Goal: Task Accomplishment & Management: Manage account settings

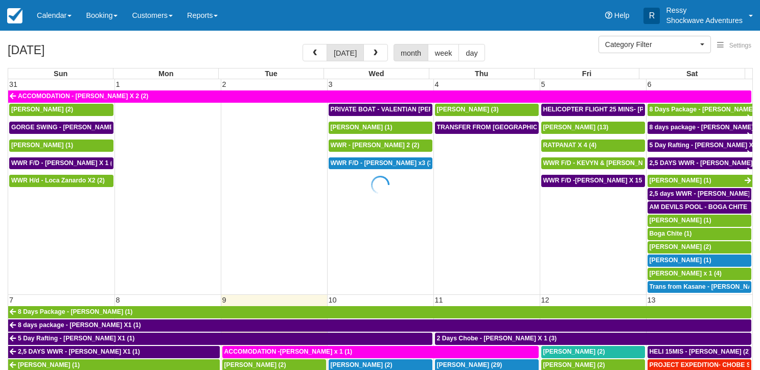
select select
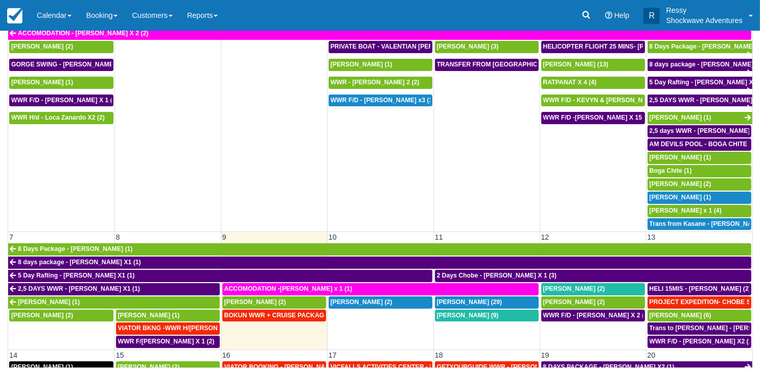
scroll to position [153, 0]
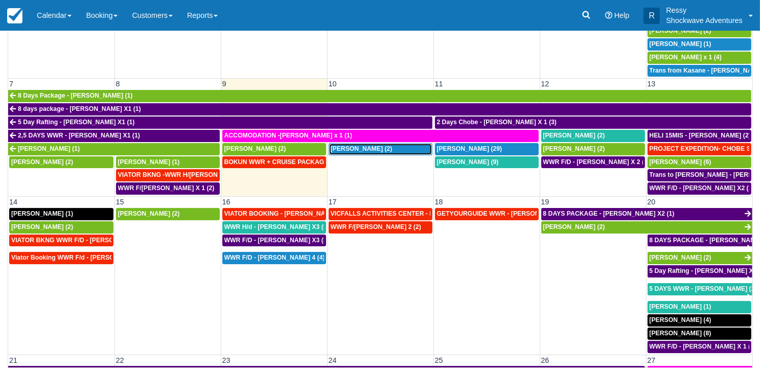
click at [356, 147] on span "[PERSON_NAME] (2)" at bounding box center [362, 148] width 62 height 7
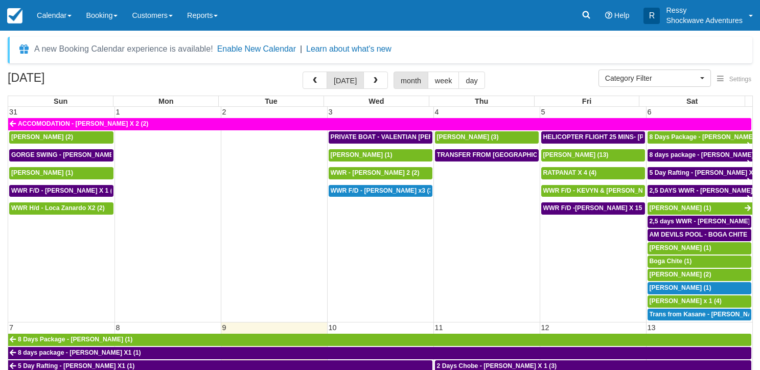
select select
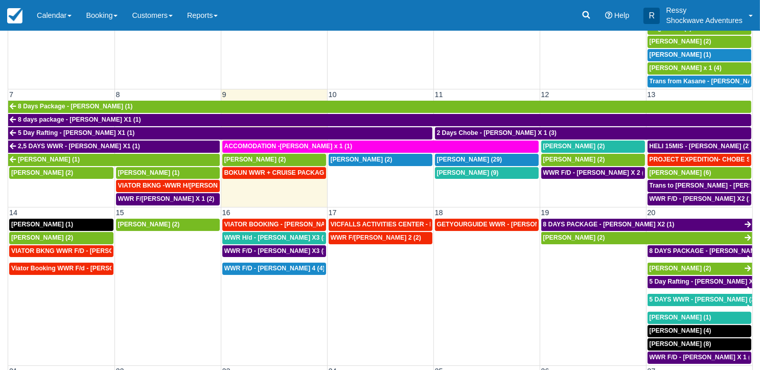
scroll to position [91, 0]
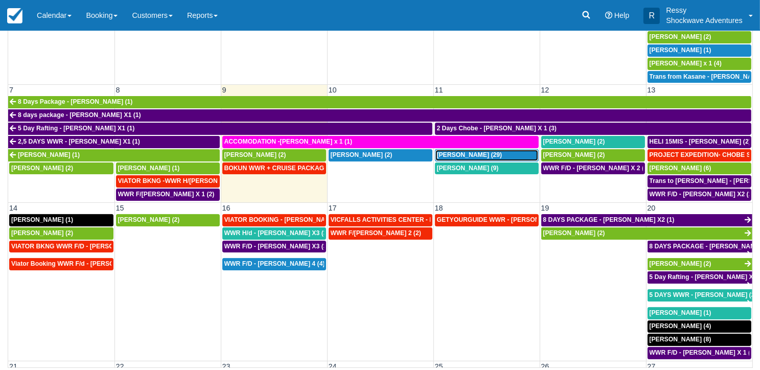
click at [482, 153] on span "[PERSON_NAME] (29)" at bounding box center [469, 154] width 65 height 7
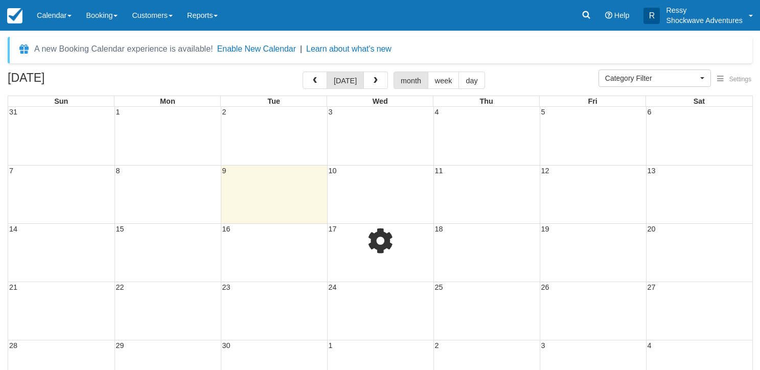
select select
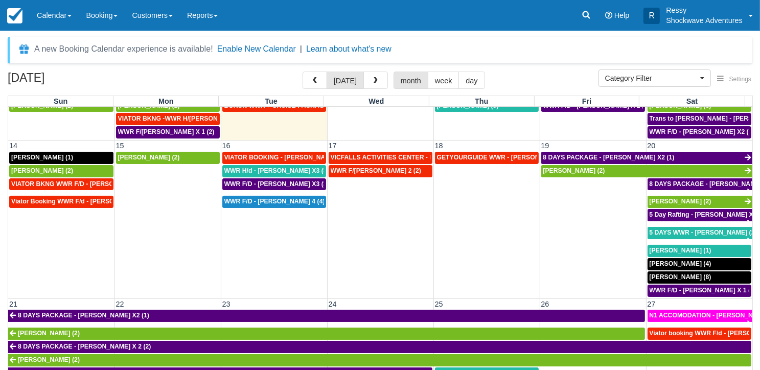
scroll to position [307, 0]
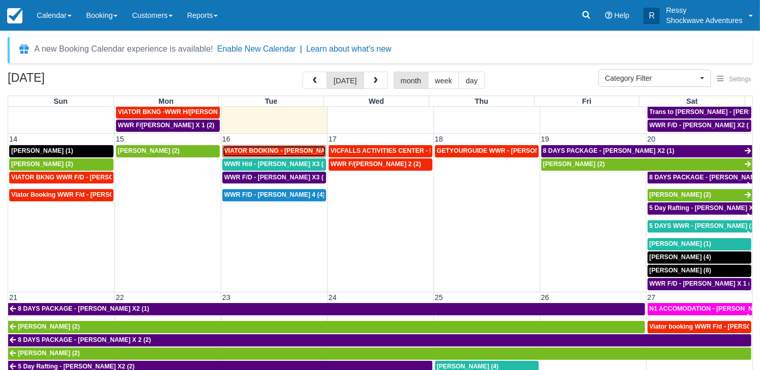
click at [252, 147] on span "VIATOR BOOKING - [PERSON_NAME] X 4 (4)" at bounding box center [290, 150] width 133 height 7
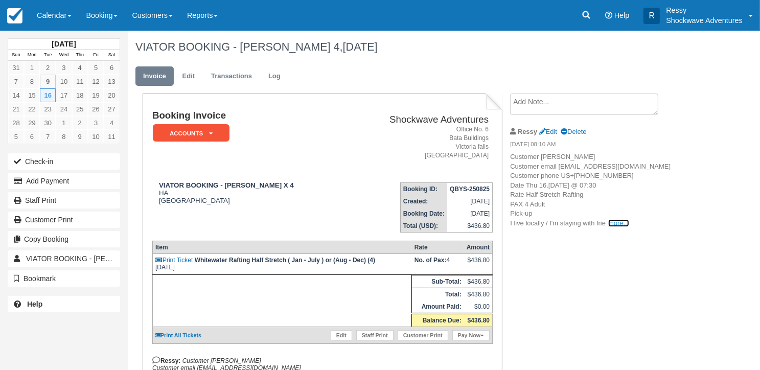
click at [624, 227] on link "more..." at bounding box center [619, 223] width 20 height 8
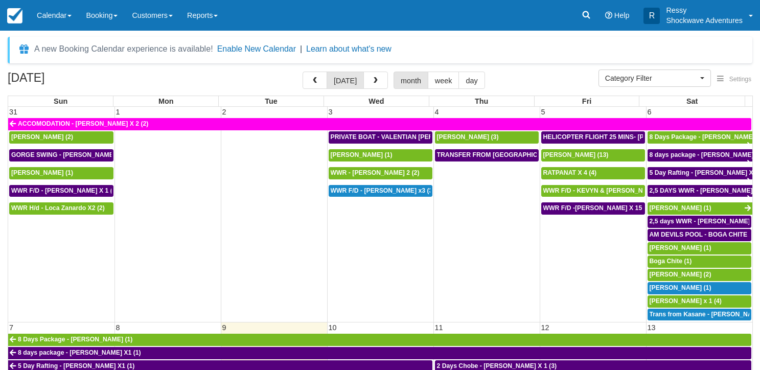
select select
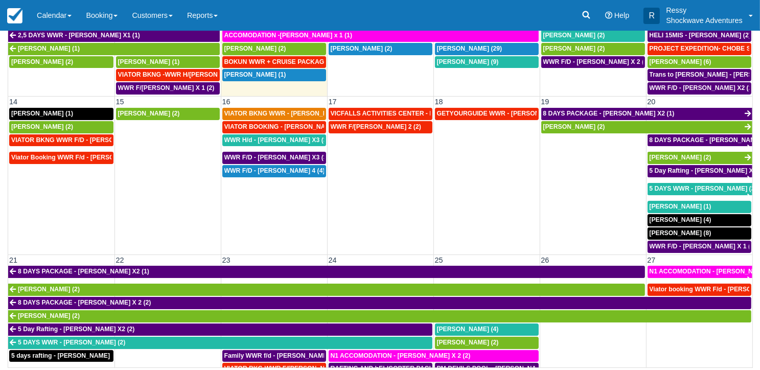
scroll to position [307, 0]
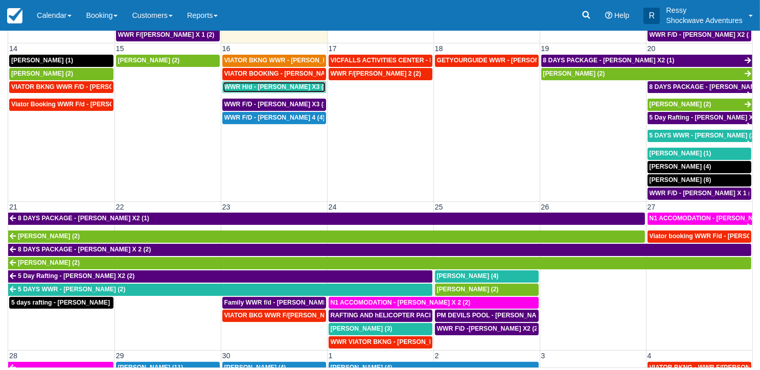
click at [287, 83] on span "WWR H/d - Richard Venn X3 (3)" at bounding box center [276, 86] width 105 height 7
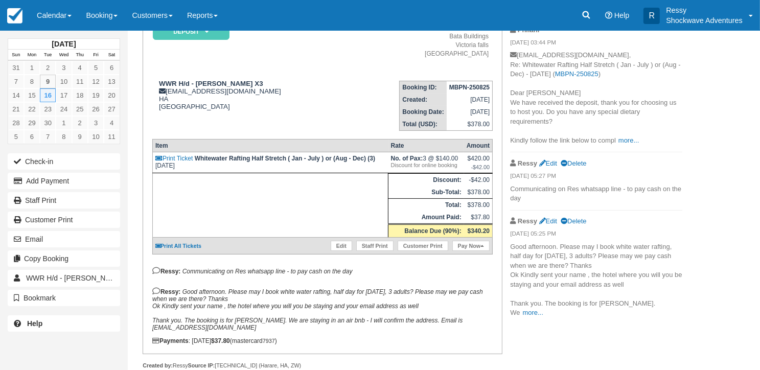
scroll to position [102, 0]
click at [544, 308] on link "more..." at bounding box center [533, 312] width 20 height 8
click at [622, 141] on link "more..." at bounding box center [629, 140] width 20 height 8
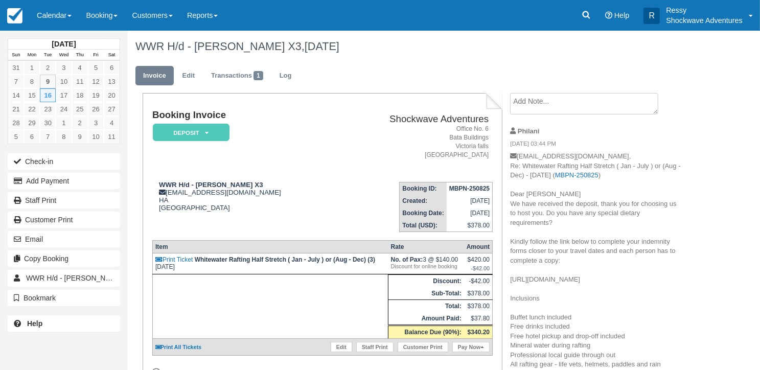
scroll to position [0, 0]
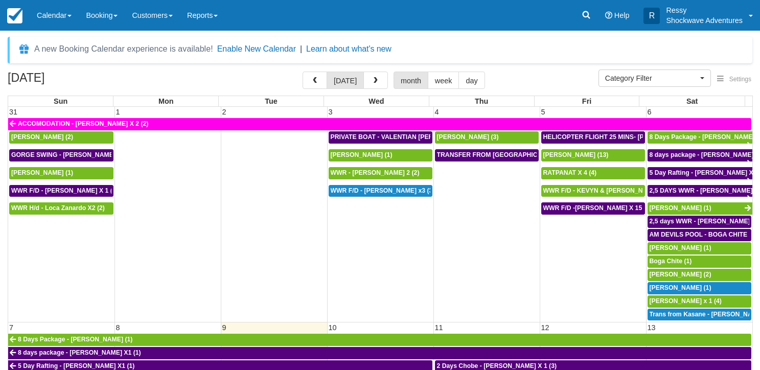
select select
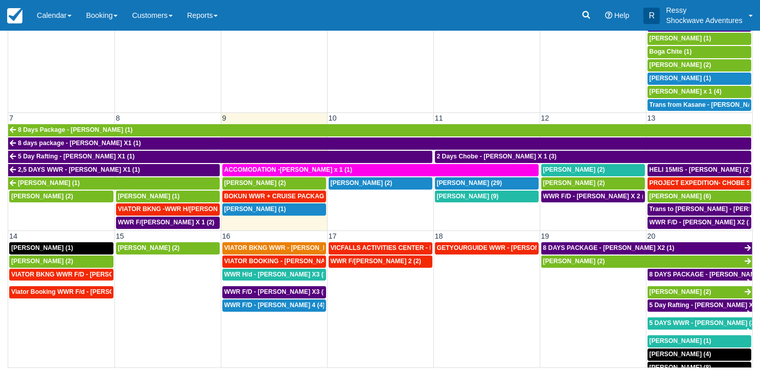
scroll to position [174, 0]
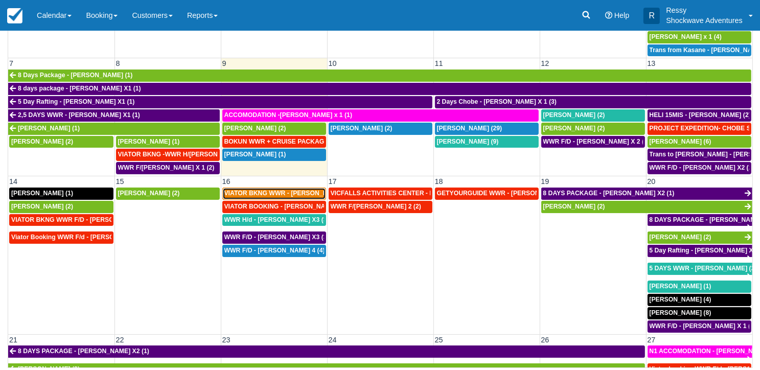
click at [295, 190] on span "VIATOR BKNG WWR - [PERSON_NAME] 2 (2)" at bounding box center [291, 193] width 134 height 7
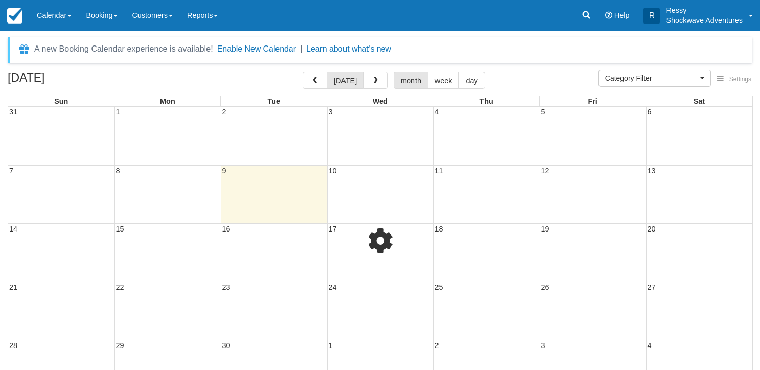
select select
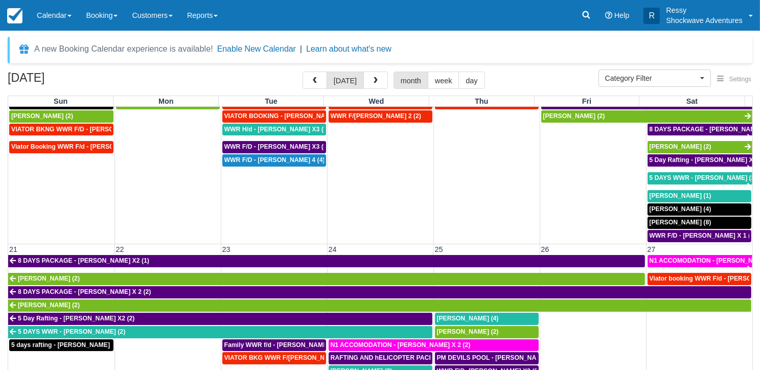
scroll to position [256, 0]
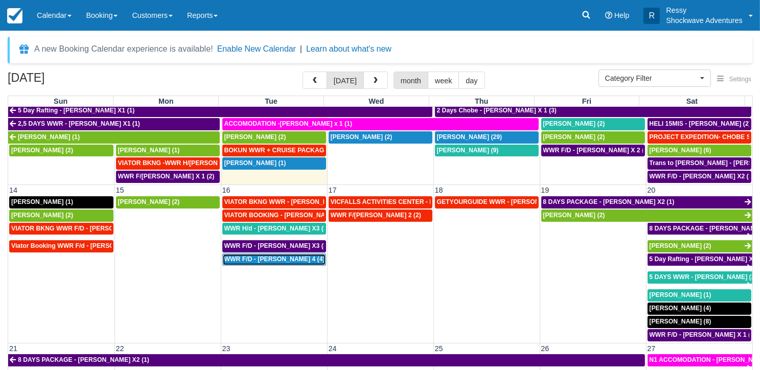
click at [278, 257] on span "WWR F/D - [PERSON_NAME] 4 (4)" at bounding box center [274, 259] width 101 height 7
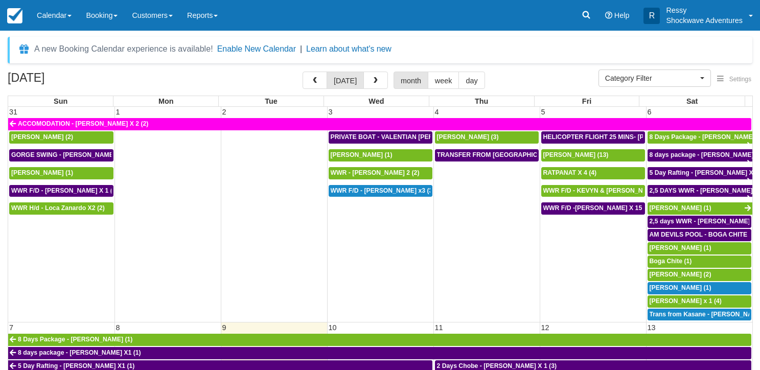
select select
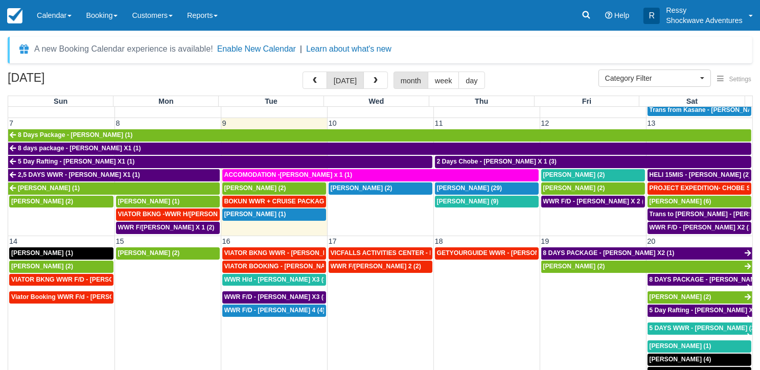
scroll to position [307, 0]
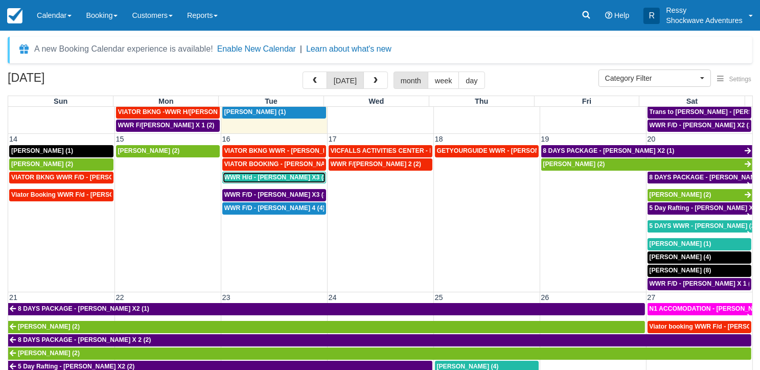
click at [252, 174] on span "WWR H/d - [PERSON_NAME] X3 (3)" at bounding box center [276, 177] width 105 height 7
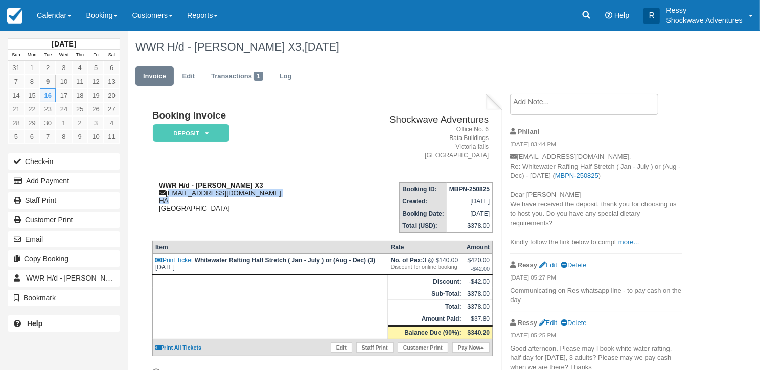
drag, startPoint x: 167, startPoint y: 193, endPoint x: 294, endPoint y: 200, distance: 127.0
click at [294, 200] on div "WWR H/d - [PERSON_NAME] X3 [EMAIL_ADDRESS][DOMAIN_NAME] HA [GEOGRAPHIC_DATA]" at bounding box center [245, 197] width 186 height 31
copy div "[EMAIL_ADDRESS][DOMAIN_NAME] HA"
click at [207, 222] on td "WWR H/d - [PERSON_NAME] X3 [EMAIL_ADDRESS][DOMAIN_NAME] HA [GEOGRAPHIC_DATA]" at bounding box center [245, 203] width 186 height 58
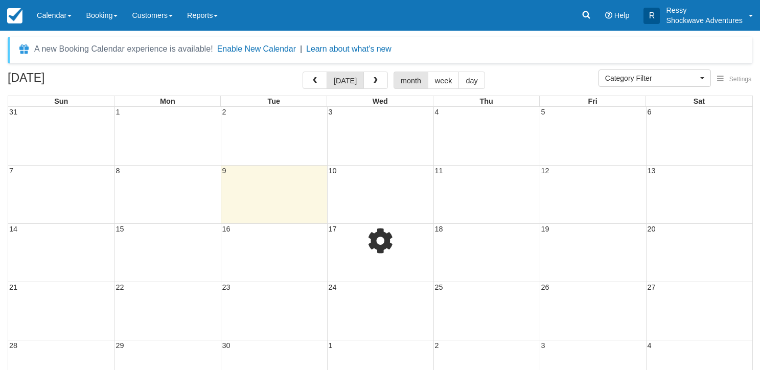
select select
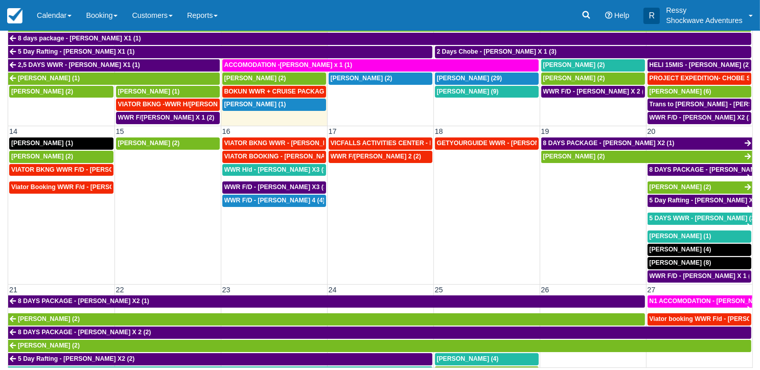
scroll to position [174, 0]
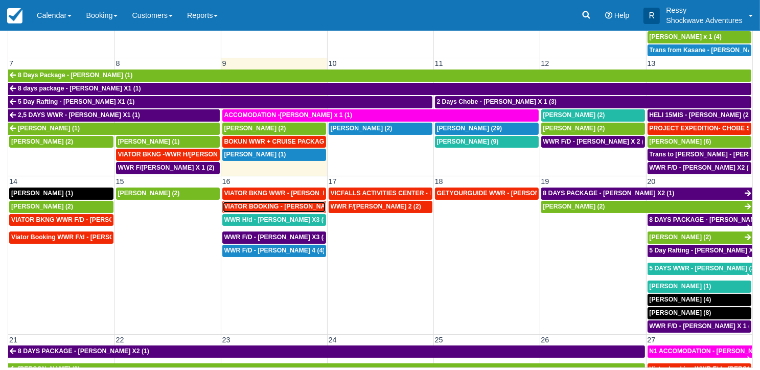
click at [266, 203] on span "VIATOR BOOKING - [PERSON_NAME] X 4 (4)" at bounding box center [290, 206] width 133 height 7
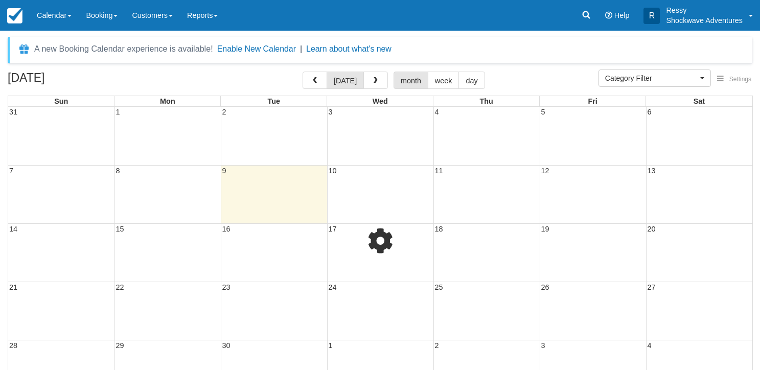
select select
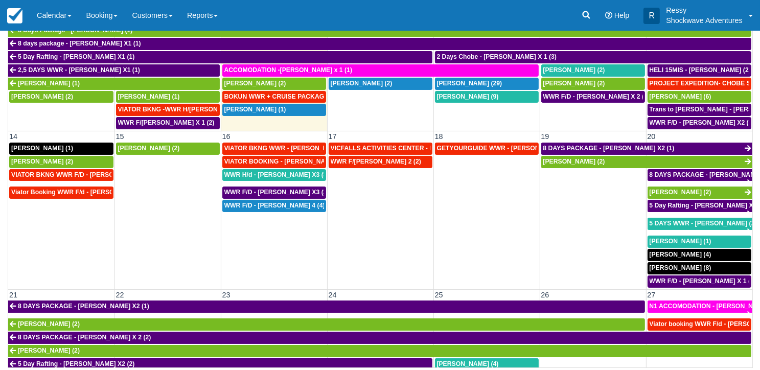
scroll to position [307, 0]
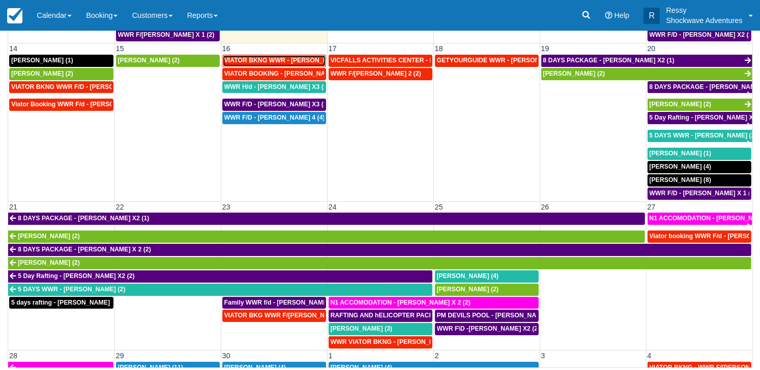
click at [292, 57] on span "VIATOR BKNG WWR - Pauli, Michael X 2 (2)" at bounding box center [291, 60] width 134 height 7
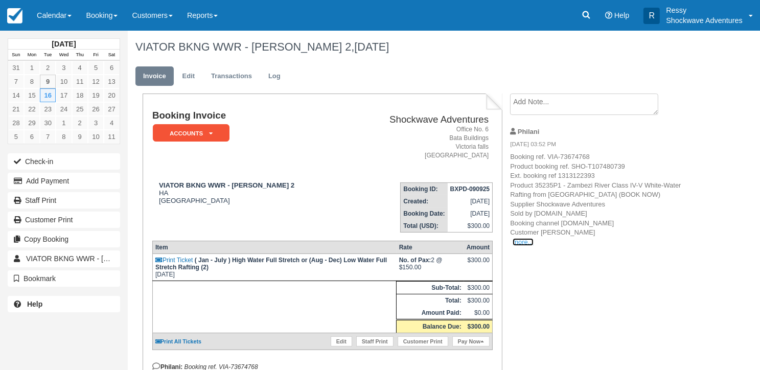
click at [526, 239] on link "more..." at bounding box center [523, 242] width 20 height 8
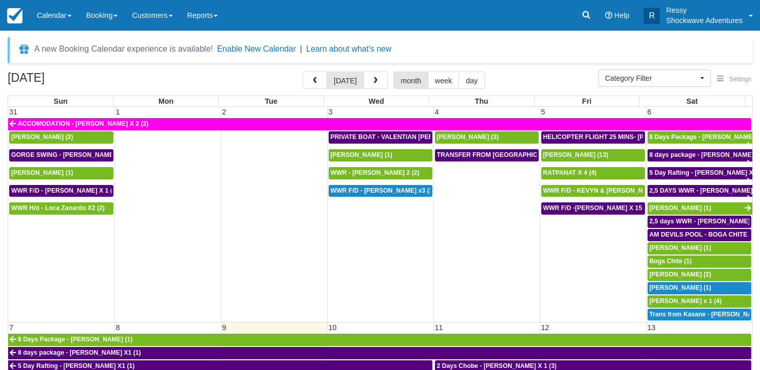
select select
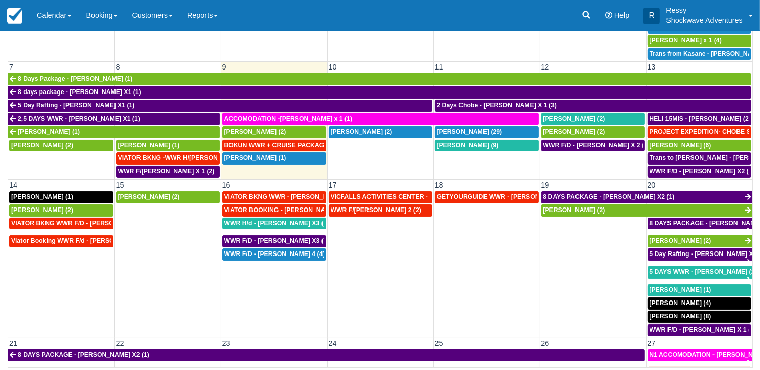
scroll to position [153, 0]
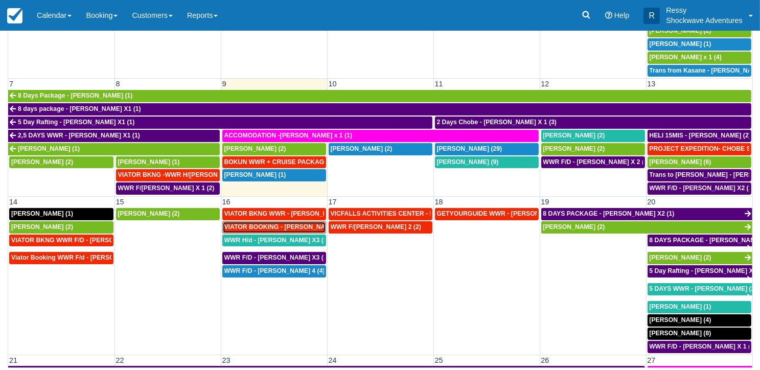
click at [259, 223] on span "VIATOR BOOKING - [PERSON_NAME] X 4 (4)" at bounding box center [290, 226] width 133 height 7
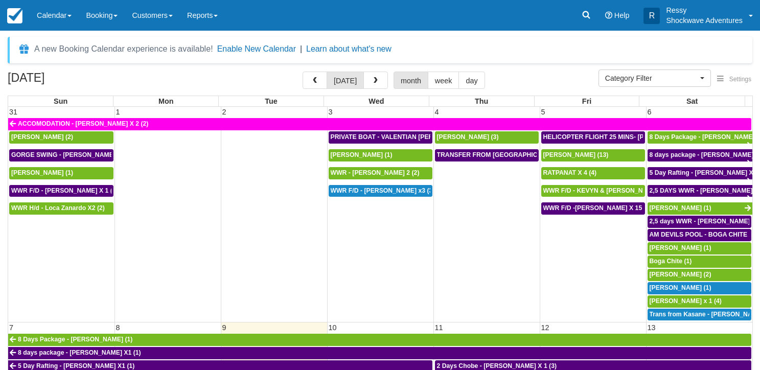
select select
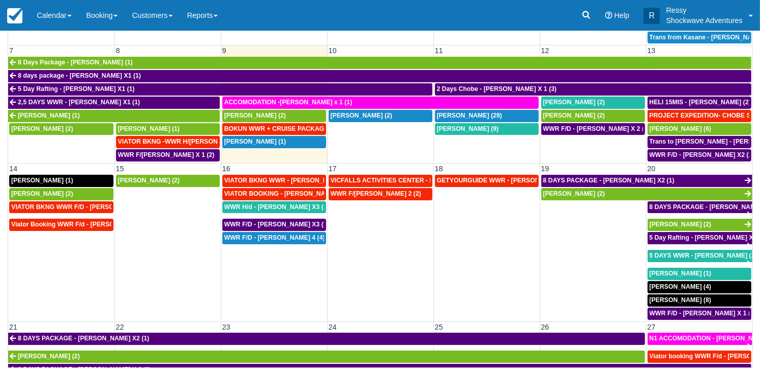
scroll to position [205, 0]
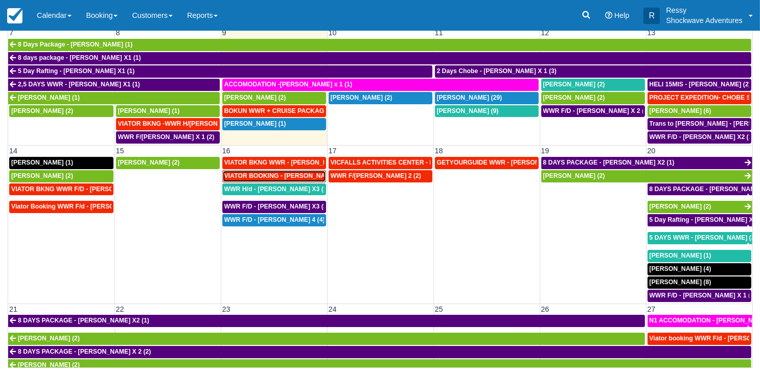
click at [295, 172] on span "VIATOR BOOKING - MILLER RACHEL X 4 (4)" at bounding box center [290, 175] width 133 height 7
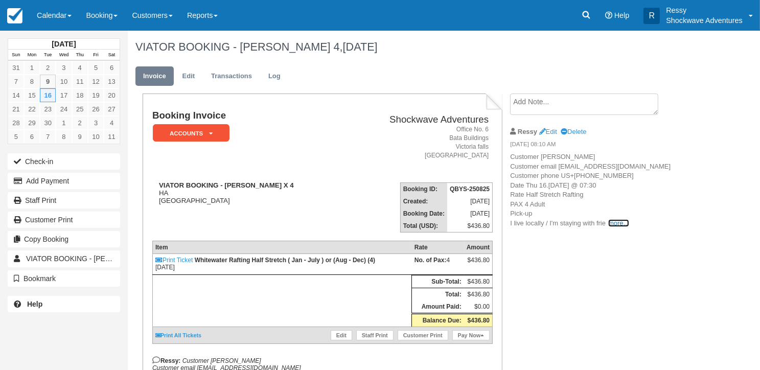
click at [619, 227] on link "more..." at bounding box center [619, 223] width 20 height 8
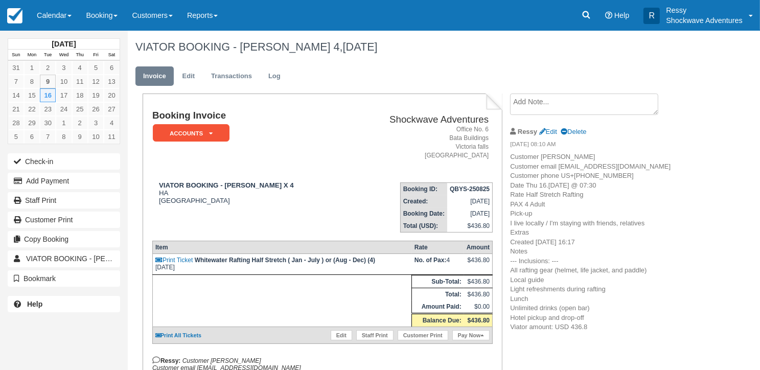
click at [554, 116] on li "Create Show on invoice" at bounding box center [596, 107] width 172 height 27
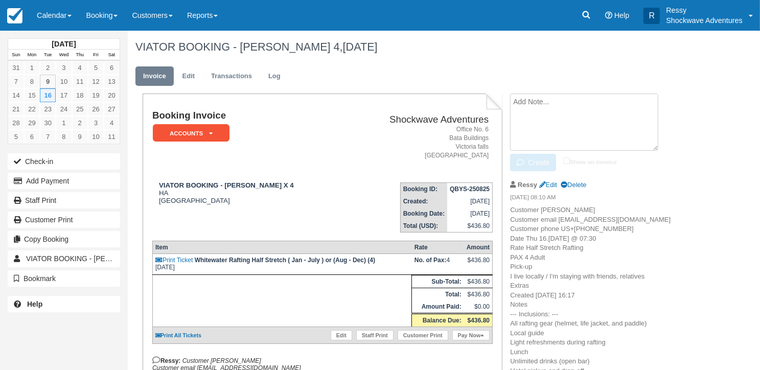
click at [556, 107] on textarea at bounding box center [584, 122] width 148 height 57
type textarea "Pick up 07:50 hours from 1069 [PERSON_NAME]"
click at [520, 161] on icon "button" at bounding box center [522, 162] width 11 height 7
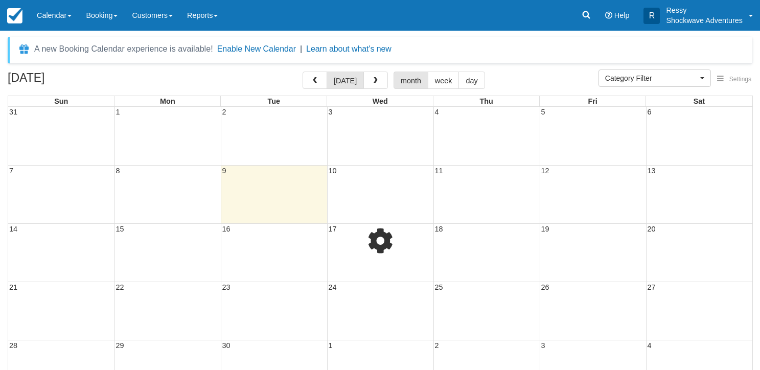
select select
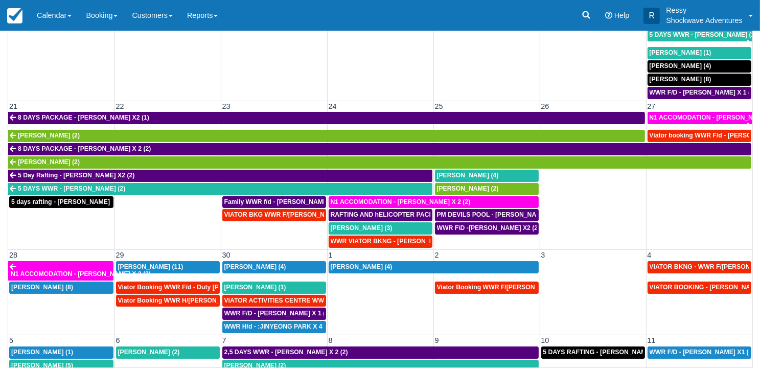
scroll to position [409, 0]
